Goal: Task Accomplishment & Management: Complete application form

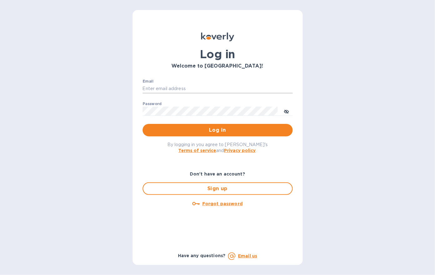
click at [182, 90] on input "Email" at bounding box center [217, 88] width 150 height 9
type input "[PERSON_NAME][EMAIL_ADDRESS][DOMAIN_NAME]"
click at [142, 124] on button "Log in" at bounding box center [217, 130] width 150 height 12
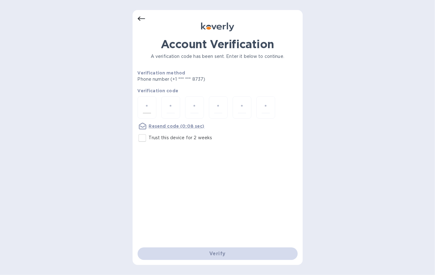
click at [143, 106] on input "number" at bounding box center [147, 108] width 8 height 12
type input "3"
type input "2"
type input "3"
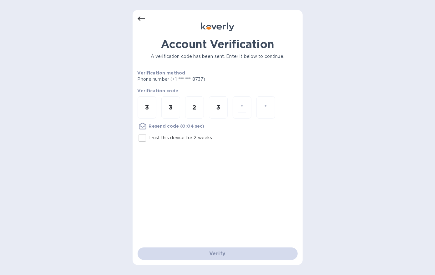
type input "7"
type input "4"
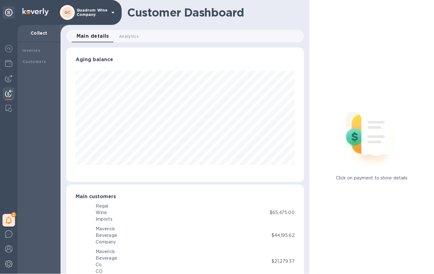
scroll to position [135, 236]
click at [7, 63] on img at bounding box center [8, 63] width 7 height 7
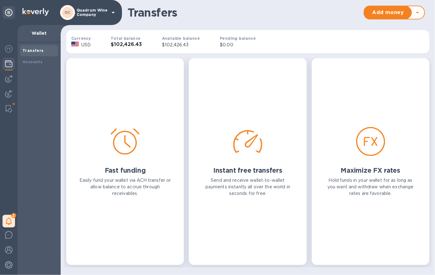
click at [130, 39] on b "Total balance" at bounding box center [126, 38] width 30 height 5
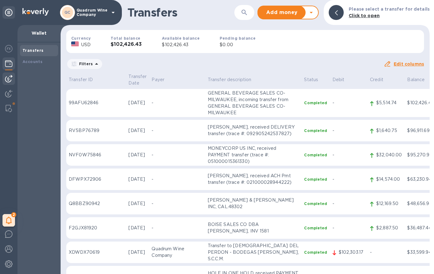
click at [9, 77] on img at bounding box center [8, 78] width 7 height 7
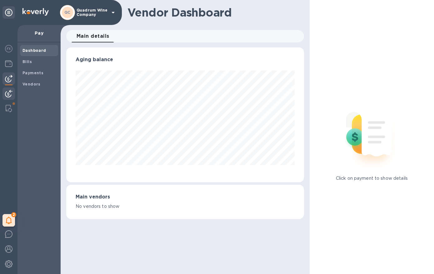
click at [9, 89] on div at bounding box center [8, 94] width 12 height 14
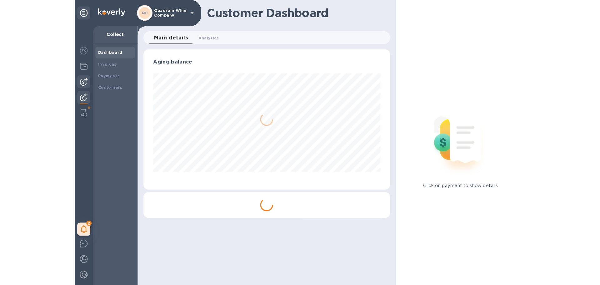
scroll to position [135, 235]
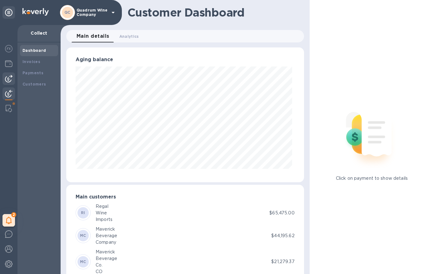
click at [7, 80] on img at bounding box center [8, 78] width 7 height 7
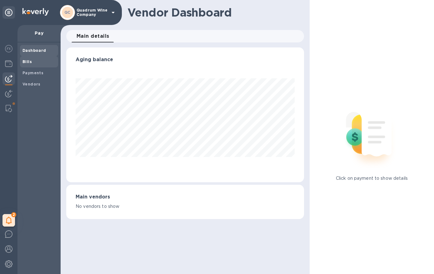
click at [27, 64] on span "Bills" at bounding box center [26, 62] width 9 height 6
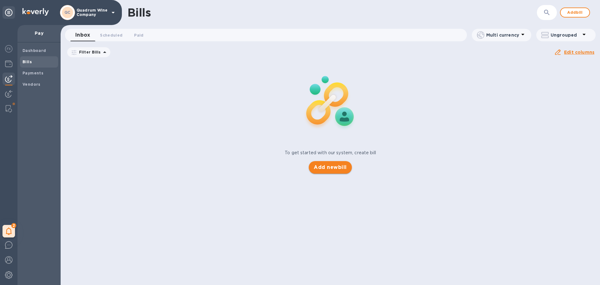
click at [334, 172] on button "Add new bill" at bounding box center [330, 167] width 43 height 12
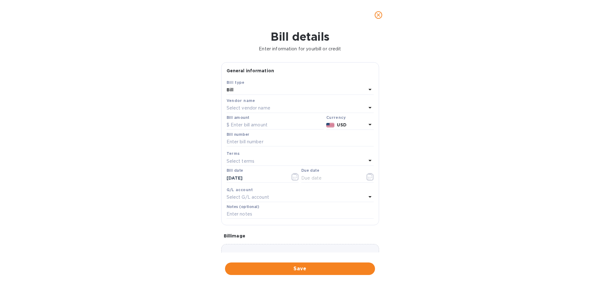
click at [281, 105] on div "Select vendor name" at bounding box center [297, 108] width 140 height 9
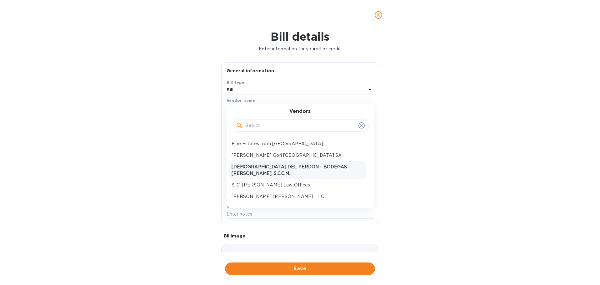
click at [274, 164] on p "JESUS DEL PERDON - BODEGAS YUNTERO, S.C.C.M." at bounding box center [298, 169] width 132 height 13
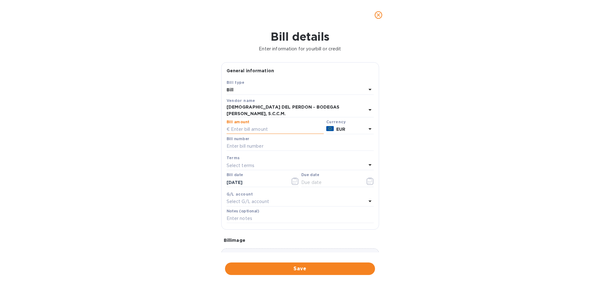
click at [265, 129] on input "text" at bounding box center [275, 129] width 97 height 9
type input "65,839.98"
click at [234, 142] on input "text" at bounding box center [300, 146] width 147 height 9
type input "0005297"
click at [263, 161] on div "Select terms" at bounding box center [297, 165] width 140 height 9
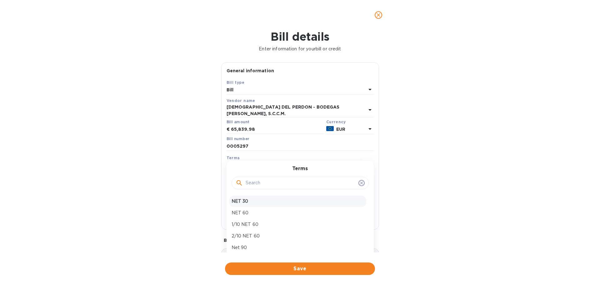
click at [256, 198] on p "NET 30" at bounding box center [298, 201] width 132 height 7
type input "09/20/2025"
click at [255, 179] on input "08/21/2025" at bounding box center [256, 181] width 59 height 9
click at [293, 177] on icon "button" at bounding box center [295, 180] width 7 height 7
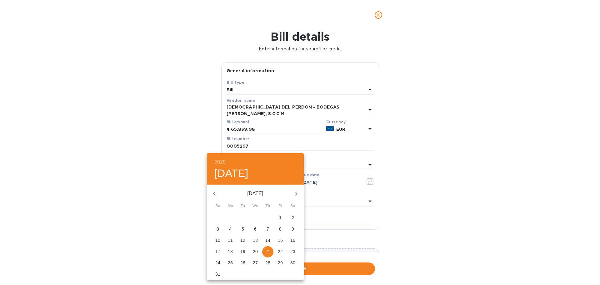
click at [210, 194] on button "button" at bounding box center [214, 193] width 15 height 15
click at [232, 226] on span "7" at bounding box center [230, 229] width 11 height 6
type input "07/07/2025"
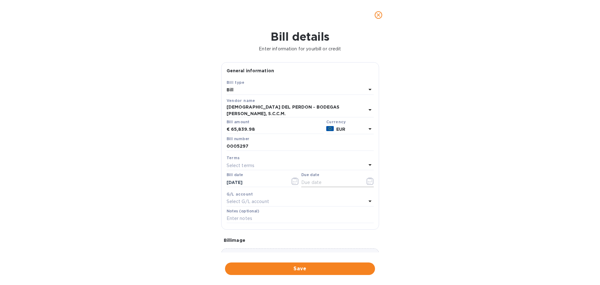
click at [367, 177] on icon "button" at bounding box center [370, 180] width 7 height 7
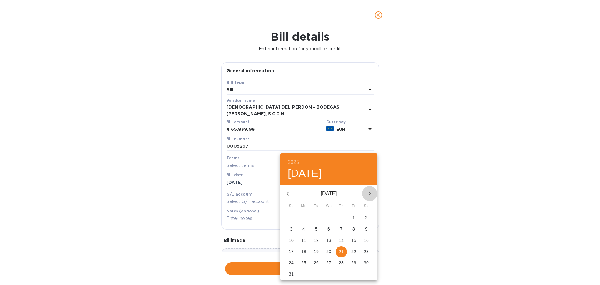
click at [373, 191] on icon "button" at bounding box center [369, 193] width 7 height 7
click at [290, 190] on icon "button" at bounding box center [287, 193] width 7 height 7
click at [341, 228] on p "7" at bounding box center [341, 229] width 2 height 6
type input "08/07/2025"
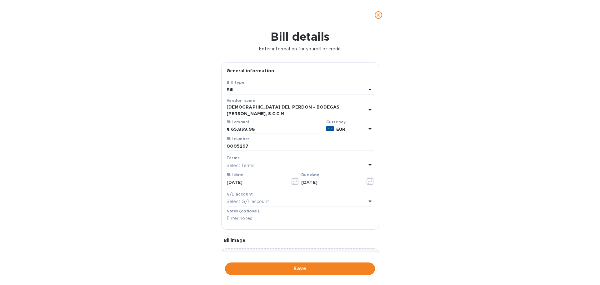
click at [274, 197] on div "Select G/L account" at bounding box center [297, 201] width 140 height 9
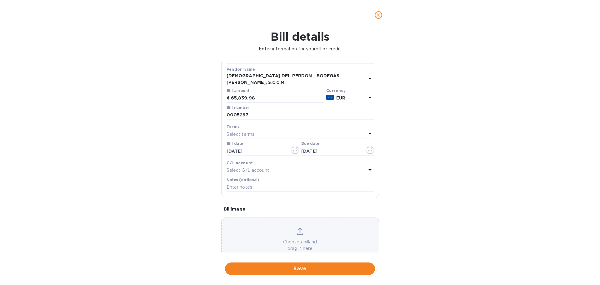
click at [175, 197] on div "Bill details Enter information for your bill or credit General information Save…" at bounding box center [300, 157] width 600 height 255
click at [252, 182] on input "text" at bounding box center [300, 186] width 147 height 9
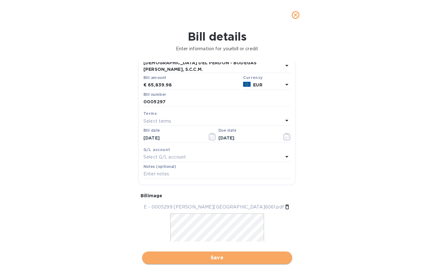
click at [208, 261] on span "Save" at bounding box center [217, 257] width 140 height 7
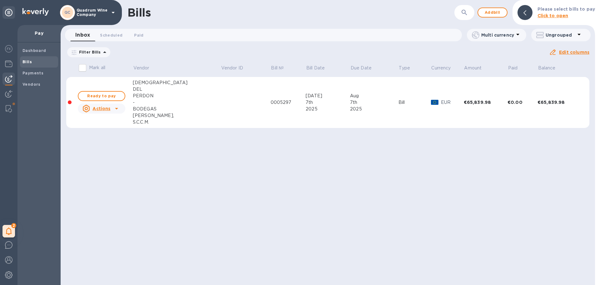
click at [221, 110] on td at bounding box center [246, 102] width 50 height 51
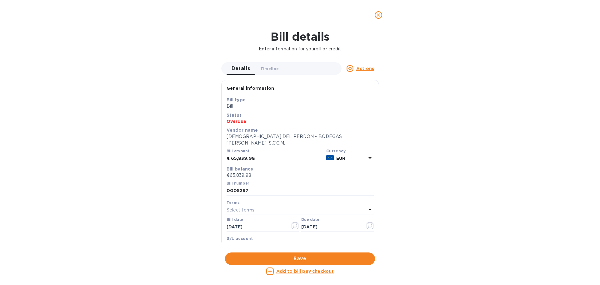
click at [307, 273] on u "Add to bill pay checkout" at bounding box center [305, 270] width 58 height 5
checkbox input "true"
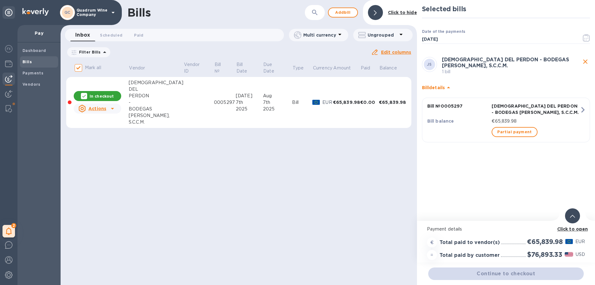
click at [434, 117] on div "€65,839.98" at bounding box center [536, 121] width 91 height 9
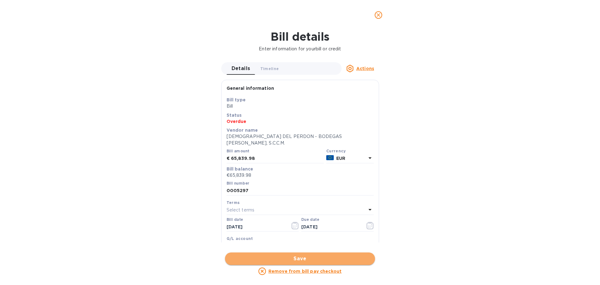
click at [324, 259] on span "Save" at bounding box center [300, 258] width 140 height 7
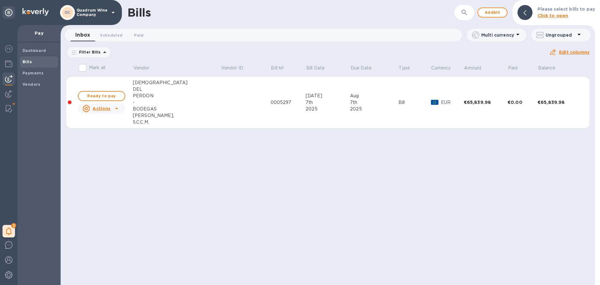
click at [434, 54] on div "Filter Bills Due date : 06/22/2025 to 10/20/2025 Amount Paid Balance" at bounding box center [307, 52] width 483 height 12
click at [112, 96] on span "Ready to pay" at bounding box center [101, 95] width 36 height 7
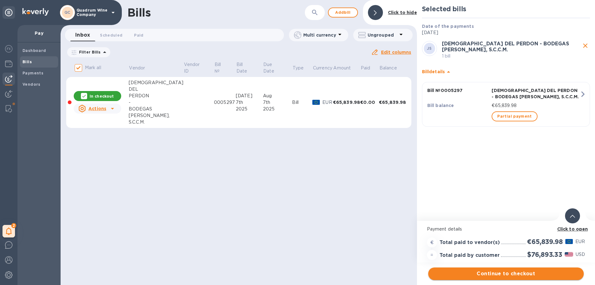
click at [434, 274] on span "Continue to checkout" at bounding box center [506, 273] width 146 height 7
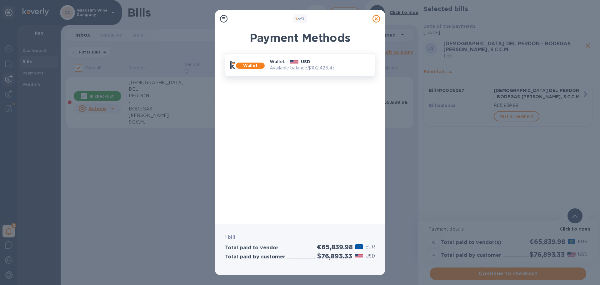
click at [287, 59] on div "USD" at bounding box center [299, 61] width 25 height 11
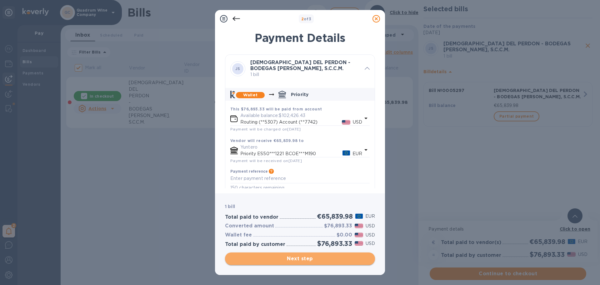
click at [274, 259] on span "Next step" at bounding box center [300, 258] width 140 height 7
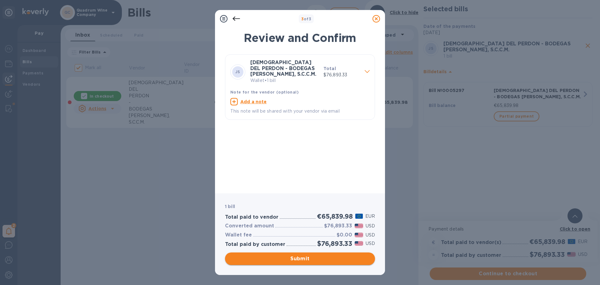
click at [290, 260] on span "Submit" at bounding box center [300, 258] width 140 height 7
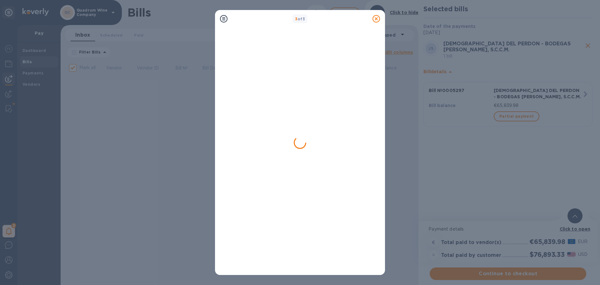
checkbox input "false"
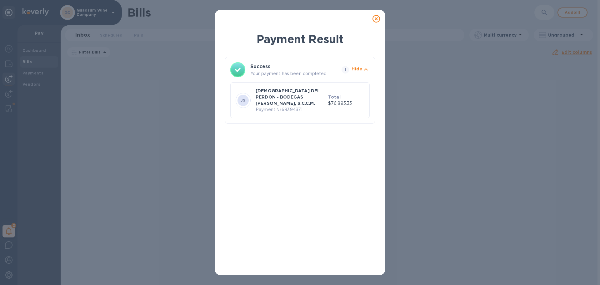
click at [380, 17] on icon at bounding box center [375, 18] width 7 height 7
